Goal: Information Seeking & Learning: Learn about a topic

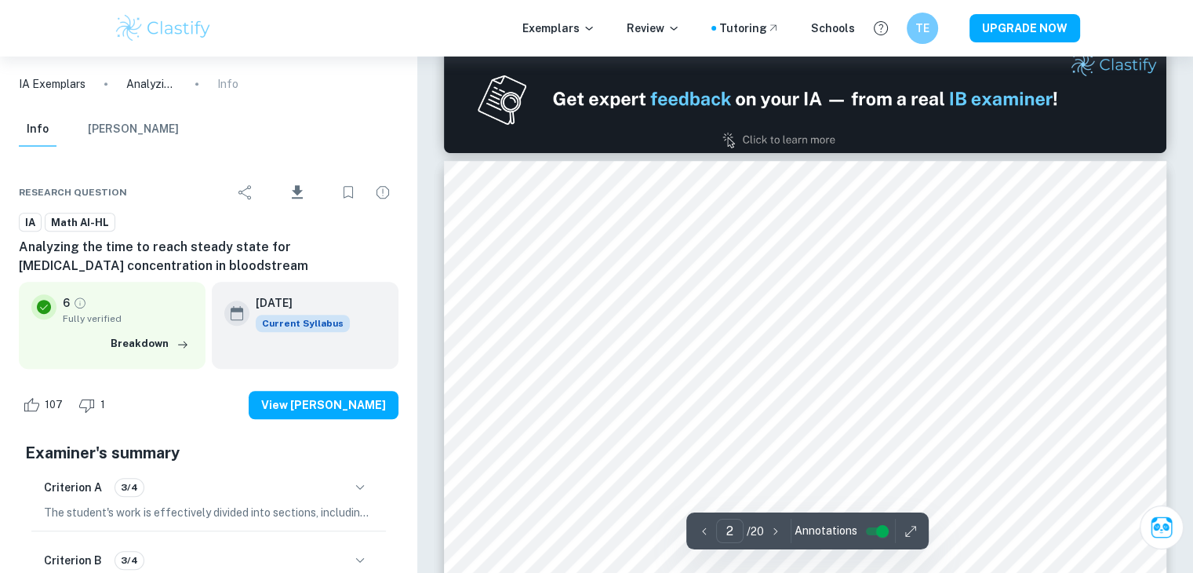
scroll to position [1699, 0]
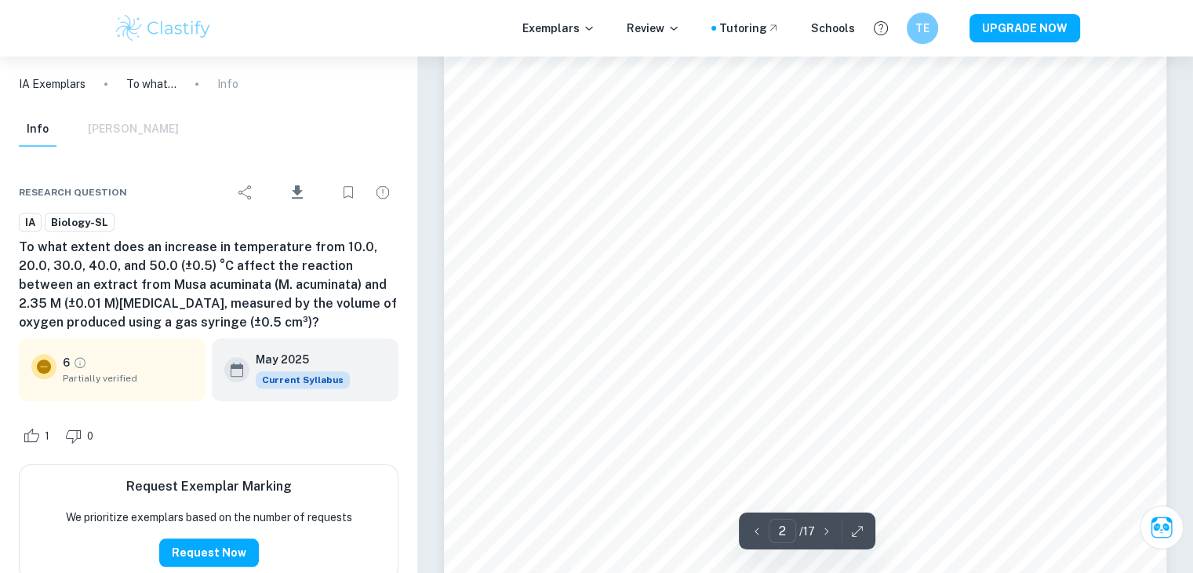
scroll to position [1307, 0]
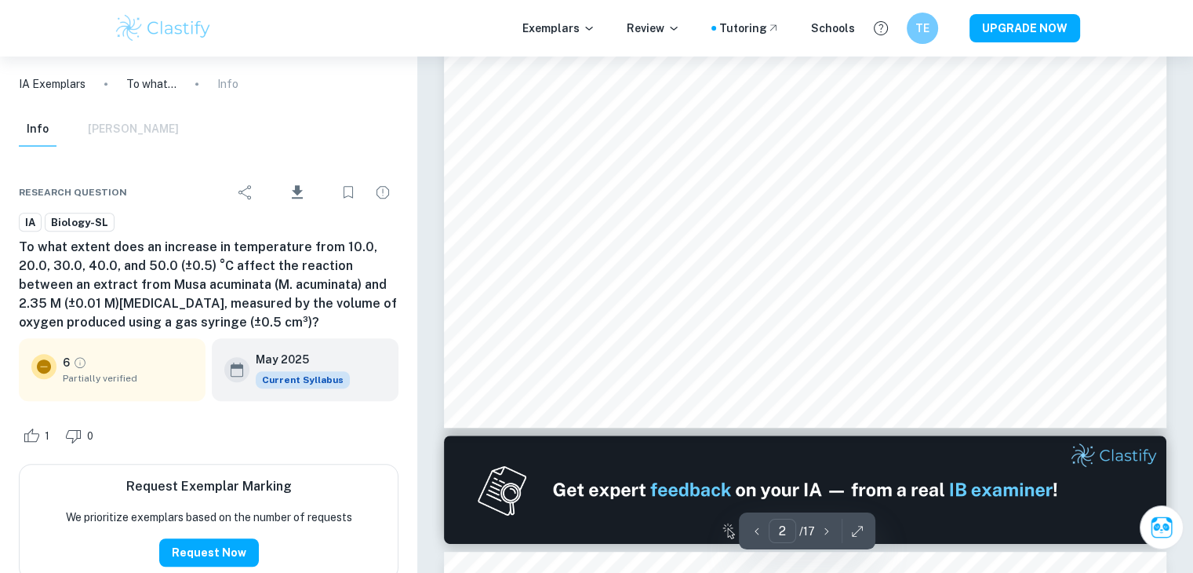
type input "1"
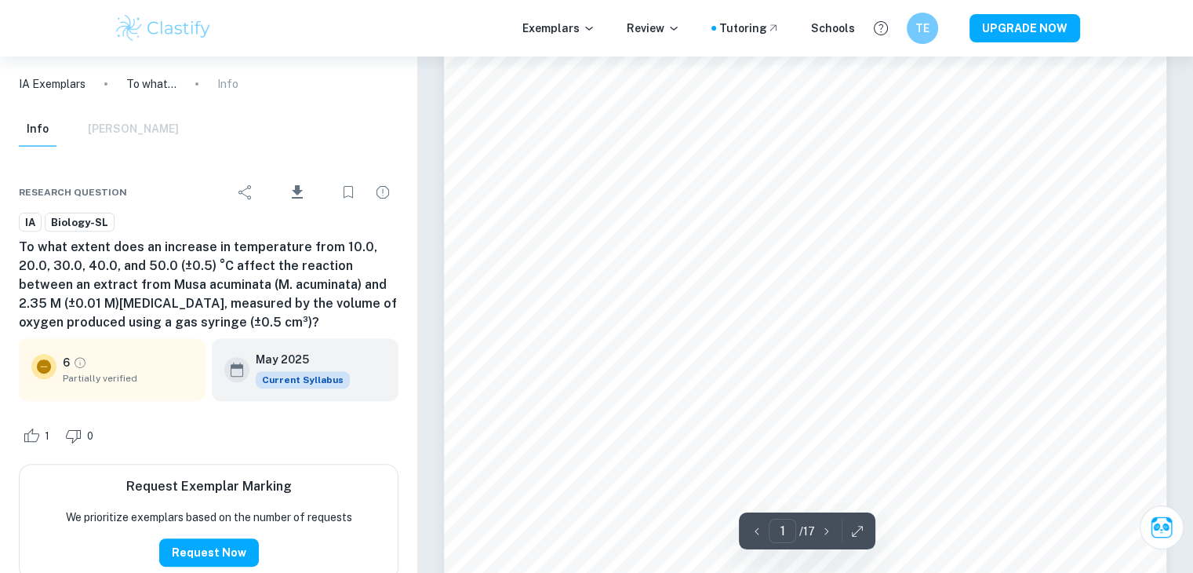
scroll to position [261, 0]
